Goal: Information Seeking & Learning: Learn about a topic

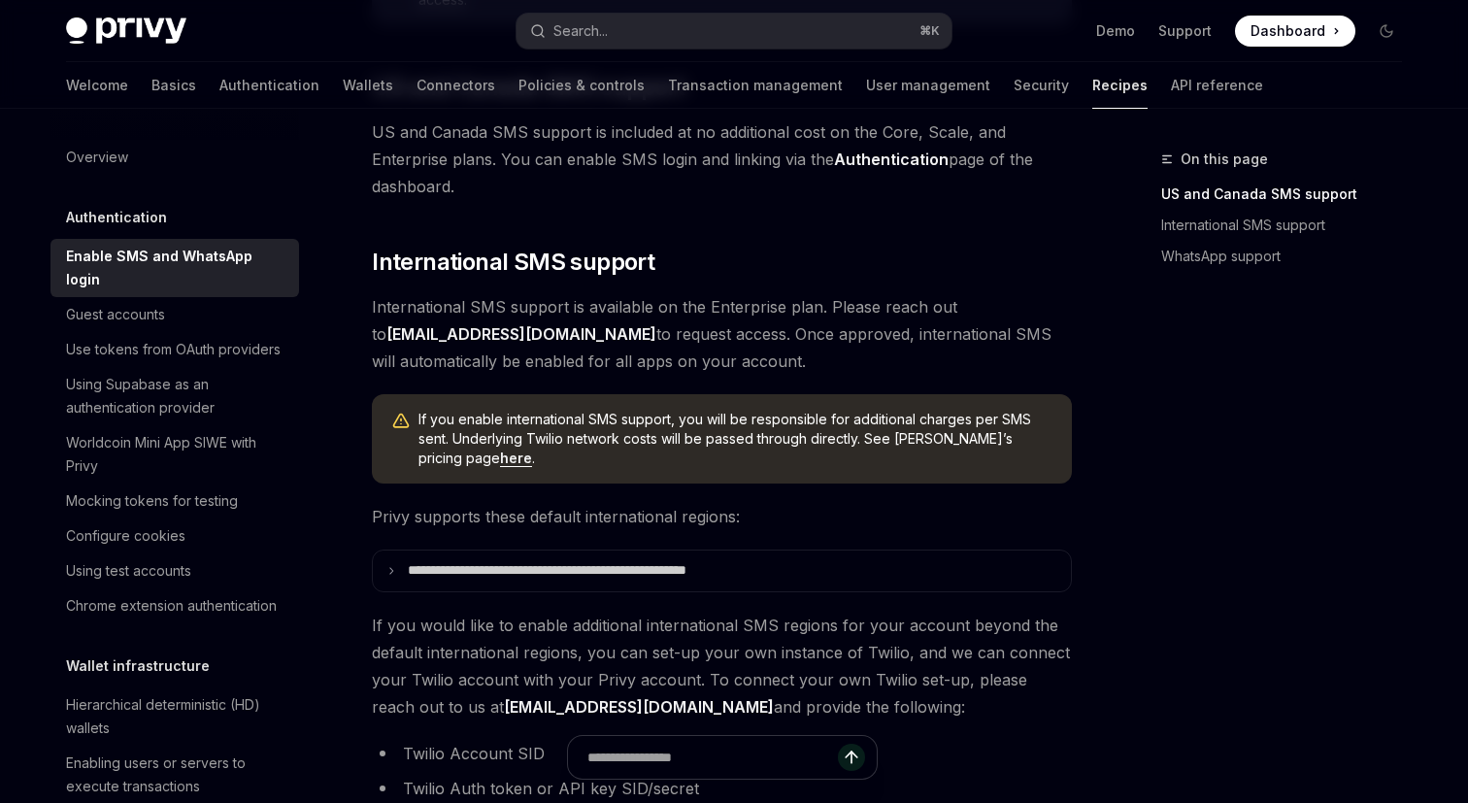
scroll to position [468, 0]
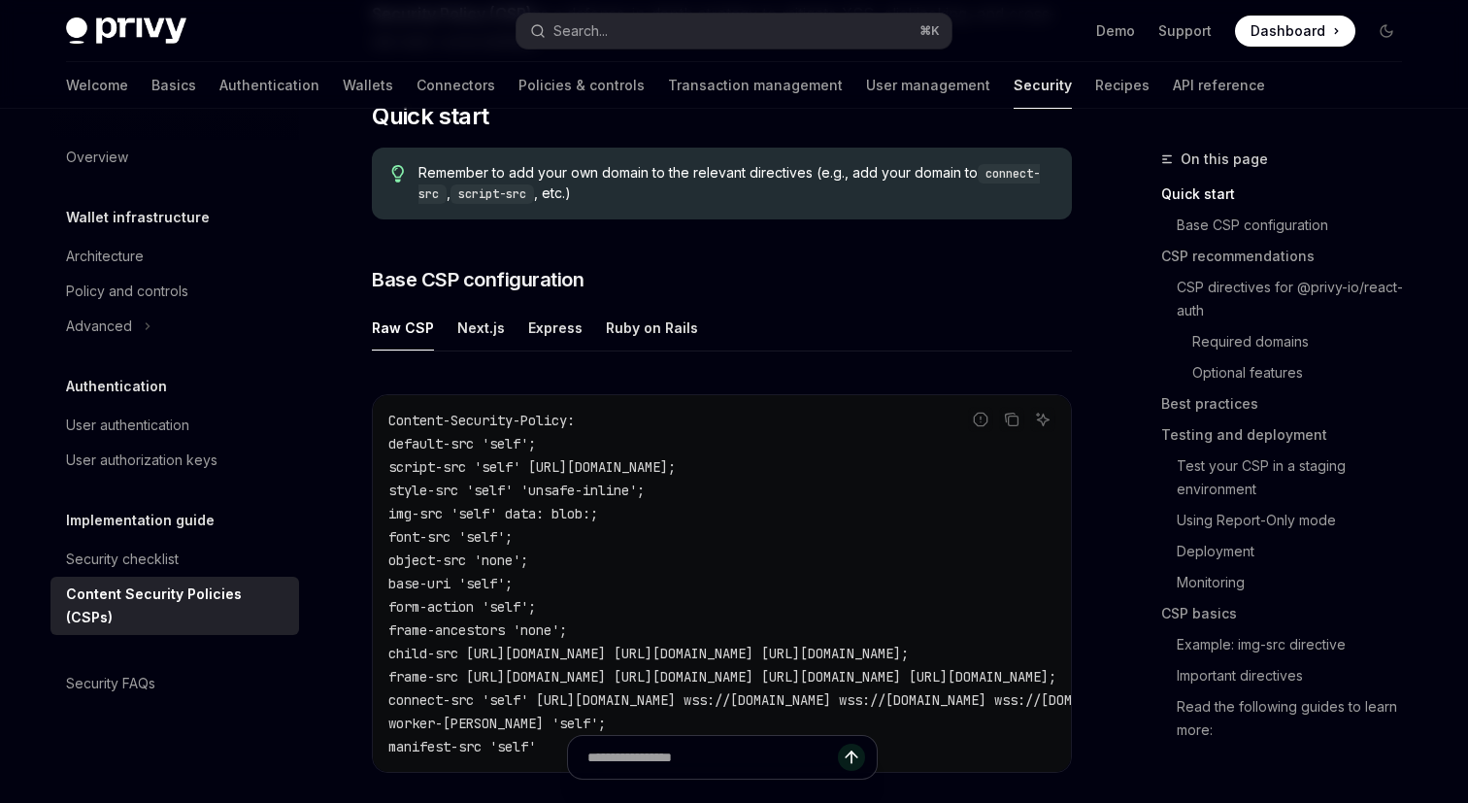
scroll to position [351, 0]
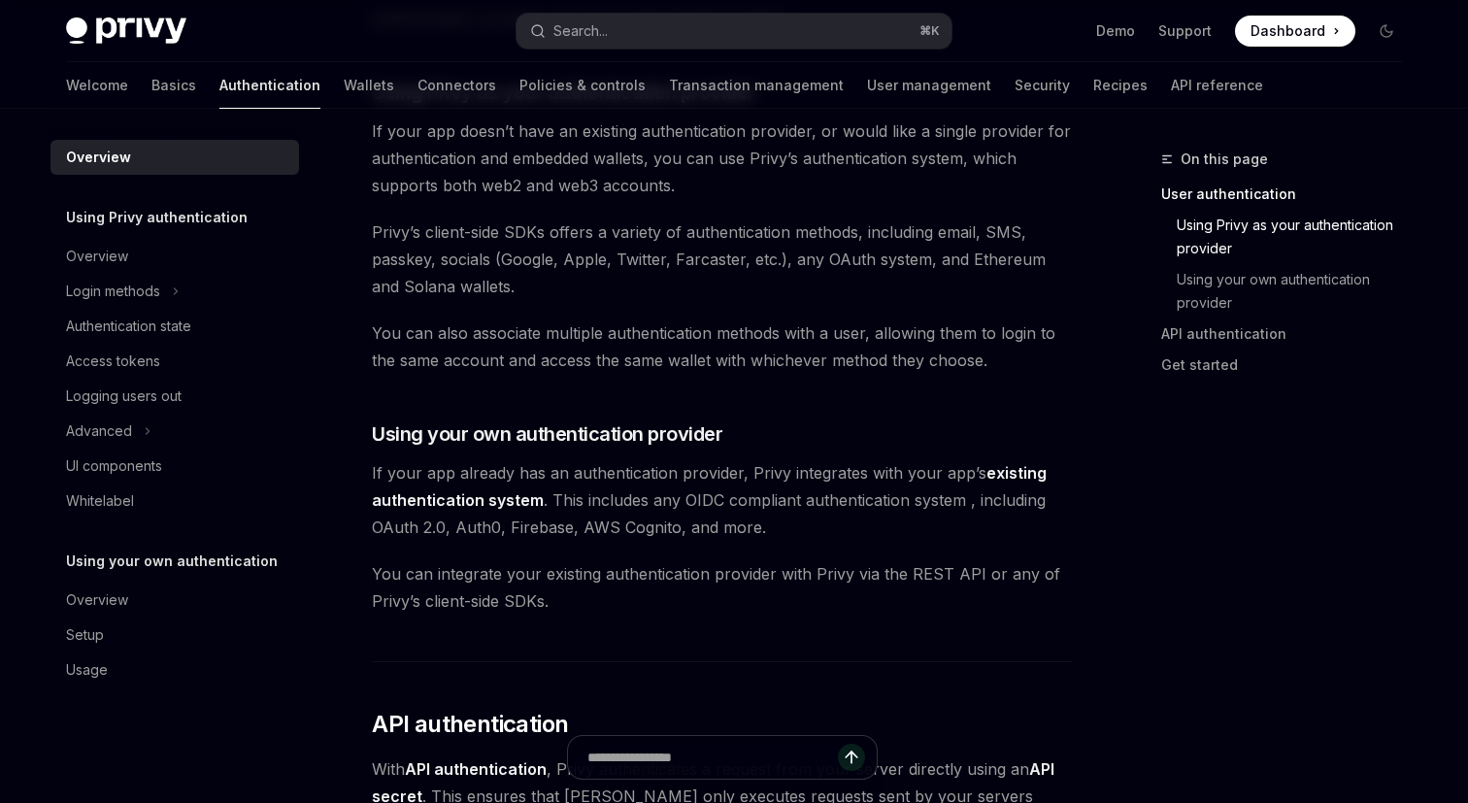
scroll to position [710, 0]
